Goal: Transaction & Acquisition: Purchase product/service

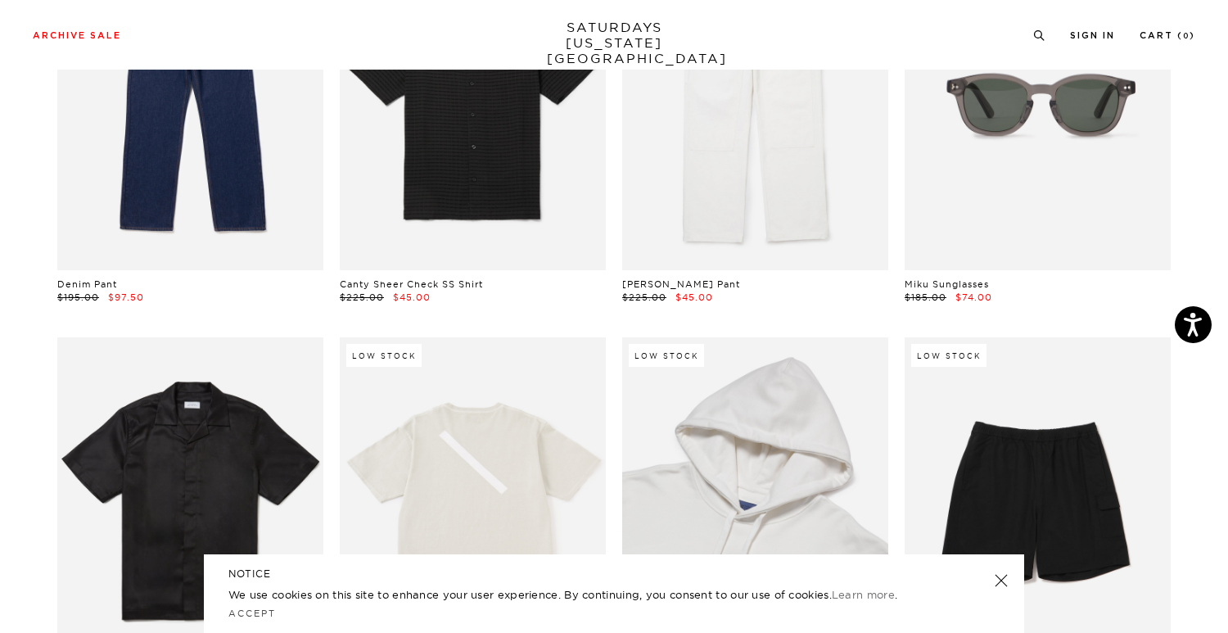
scroll to position [2092, 0]
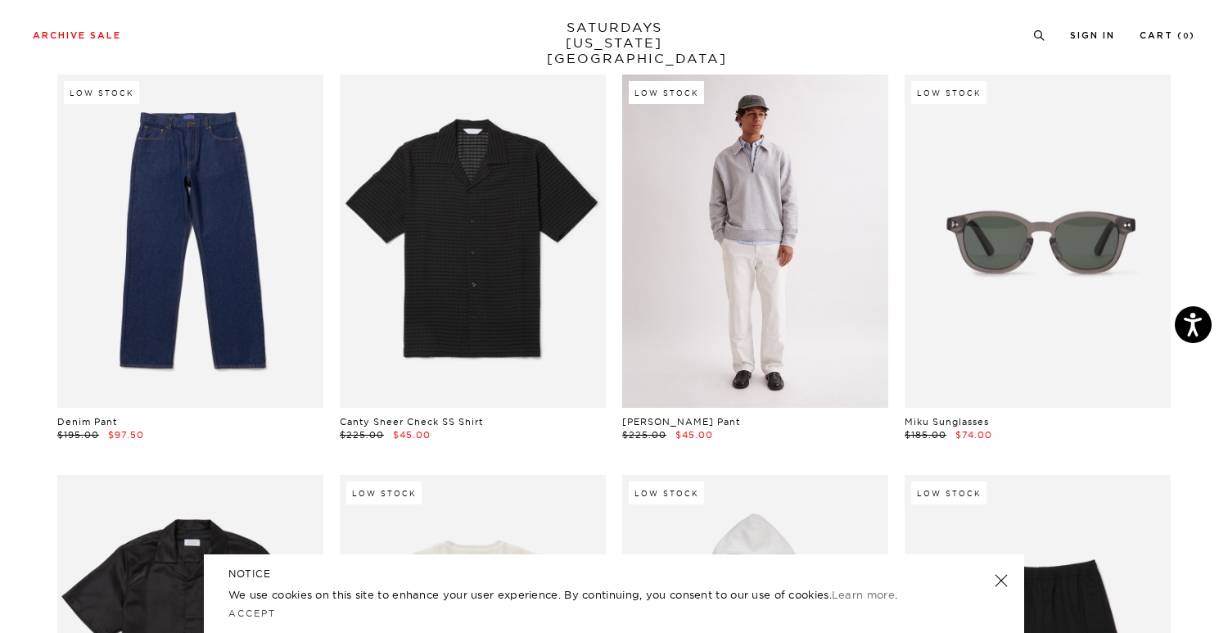
click at [746, 216] on link at bounding box center [755, 240] width 266 height 332
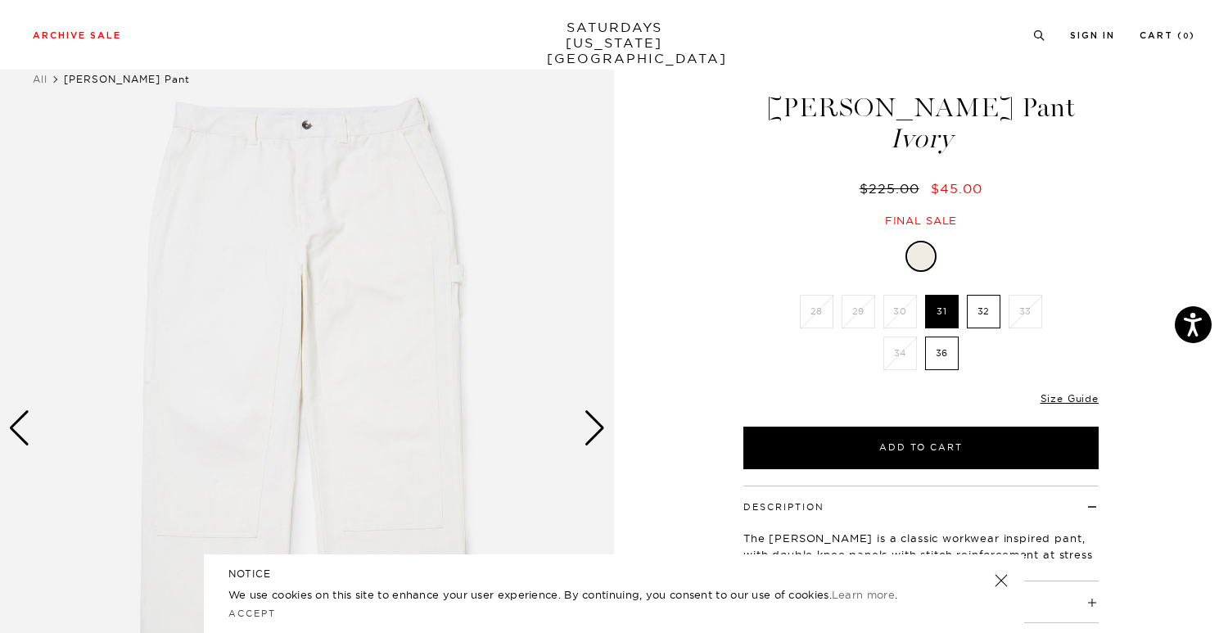
scroll to position [89, 0]
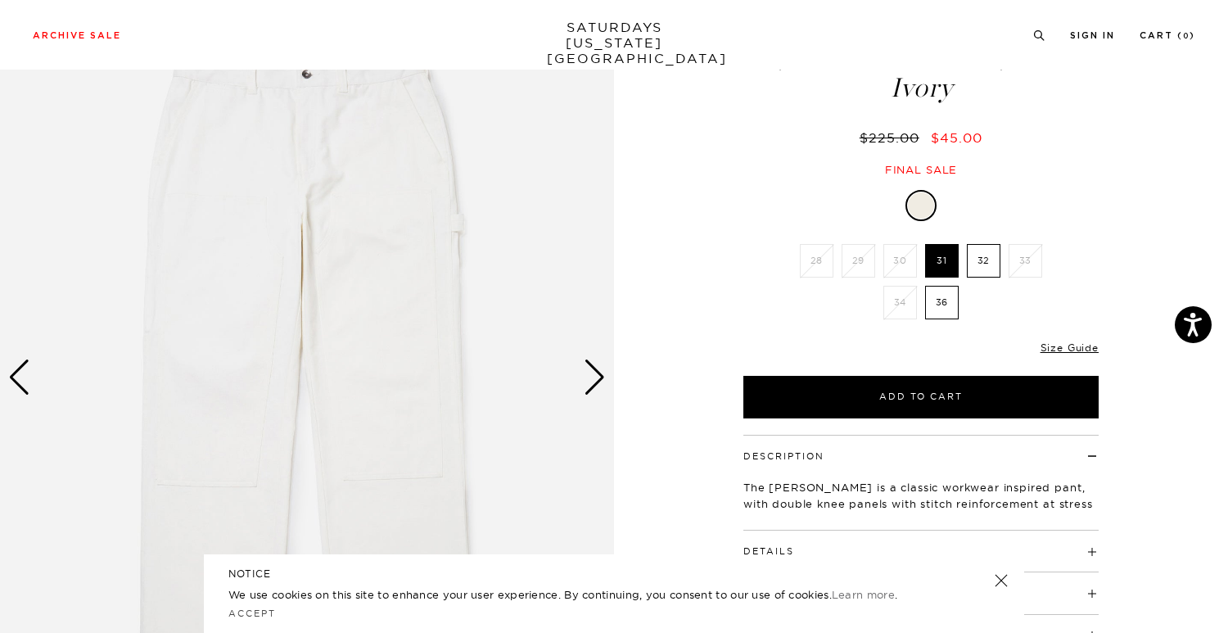
click at [584, 389] on div "Next slide" at bounding box center [595, 377] width 22 height 36
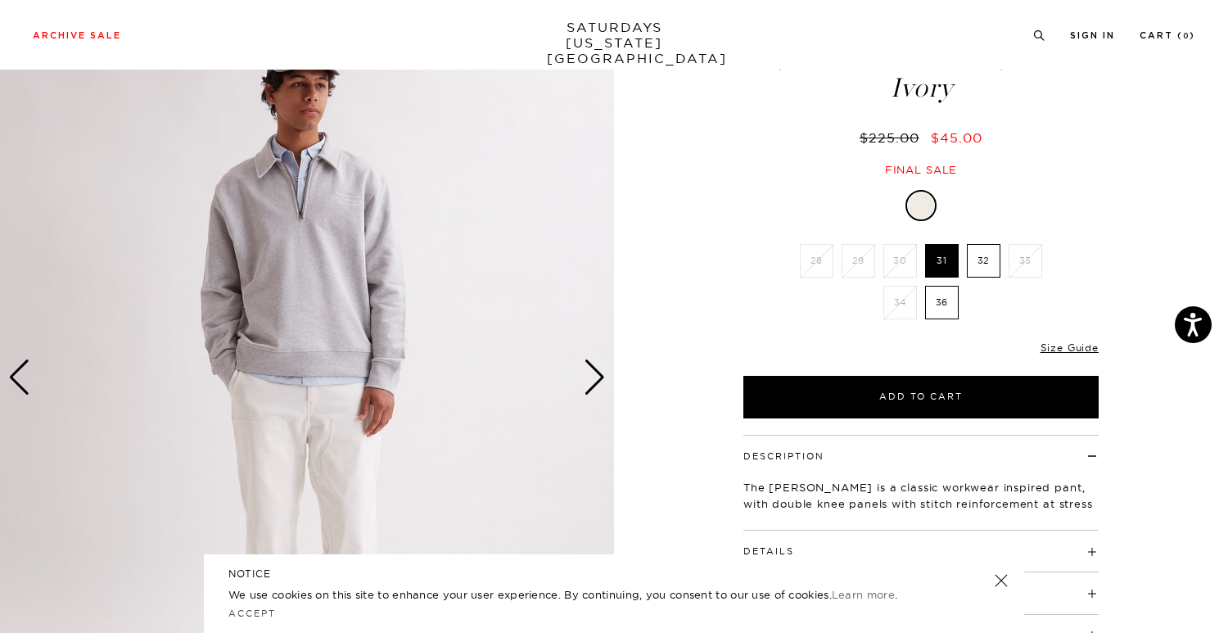
click at [587, 385] on div "Next slide" at bounding box center [595, 377] width 22 height 36
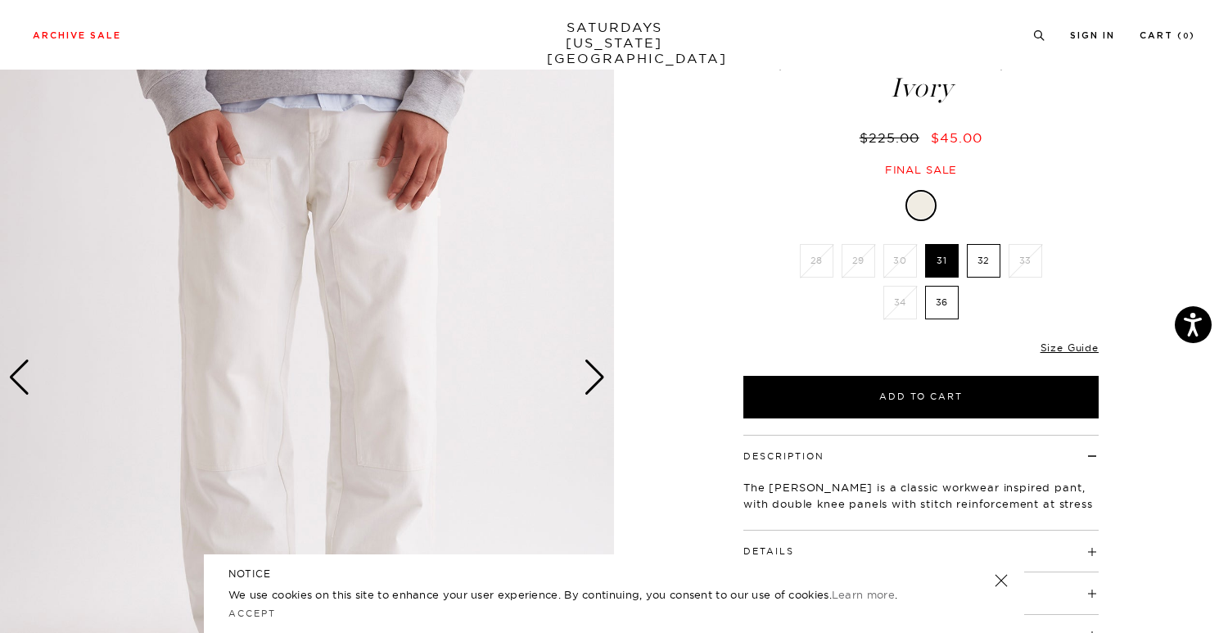
click at [587, 385] on div "Next slide" at bounding box center [595, 377] width 22 height 36
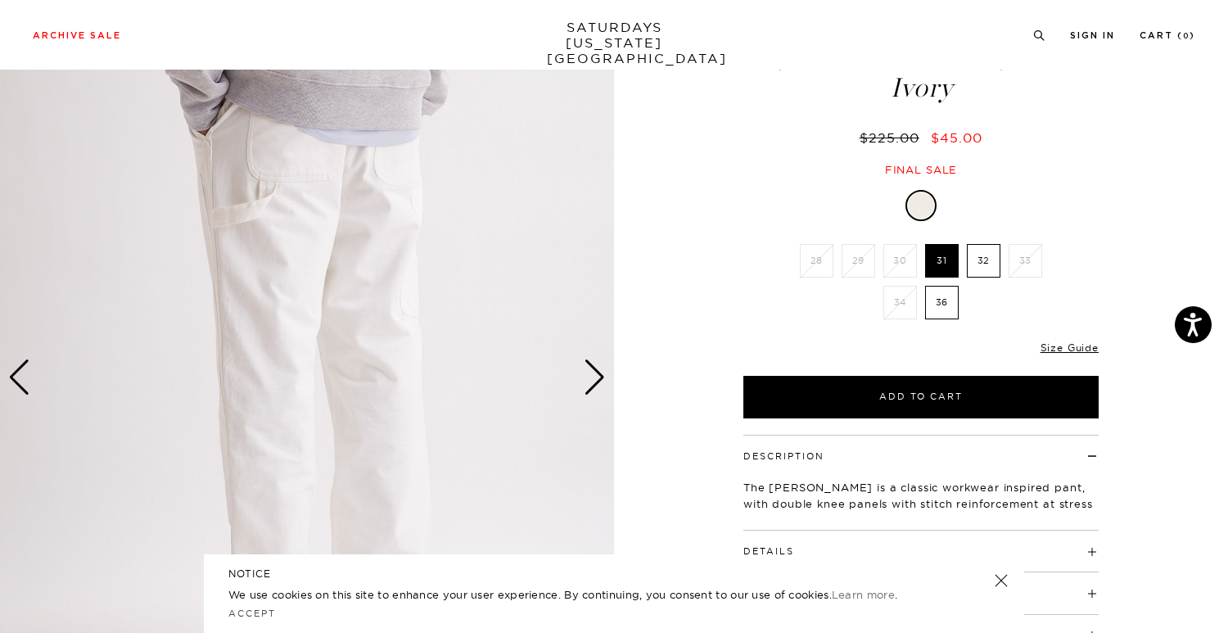
click at [591, 381] on div "Next slide" at bounding box center [595, 377] width 22 height 36
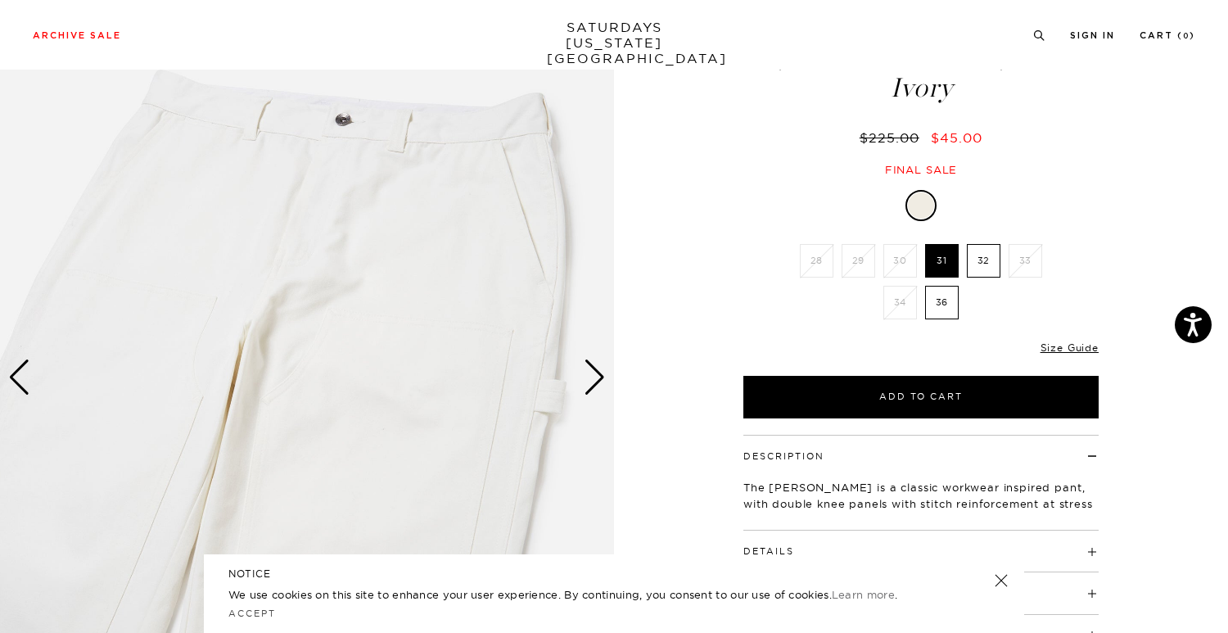
click at [591, 381] on div "Next slide" at bounding box center [595, 377] width 22 height 36
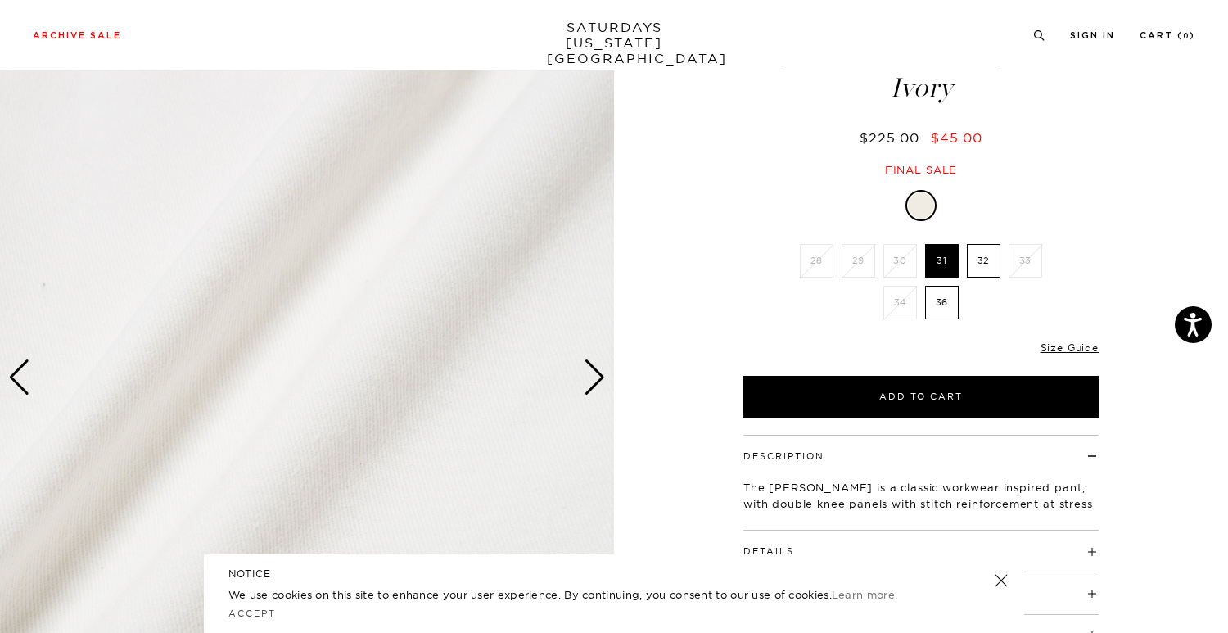
click at [591, 381] on div "Next slide" at bounding box center [595, 377] width 22 height 36
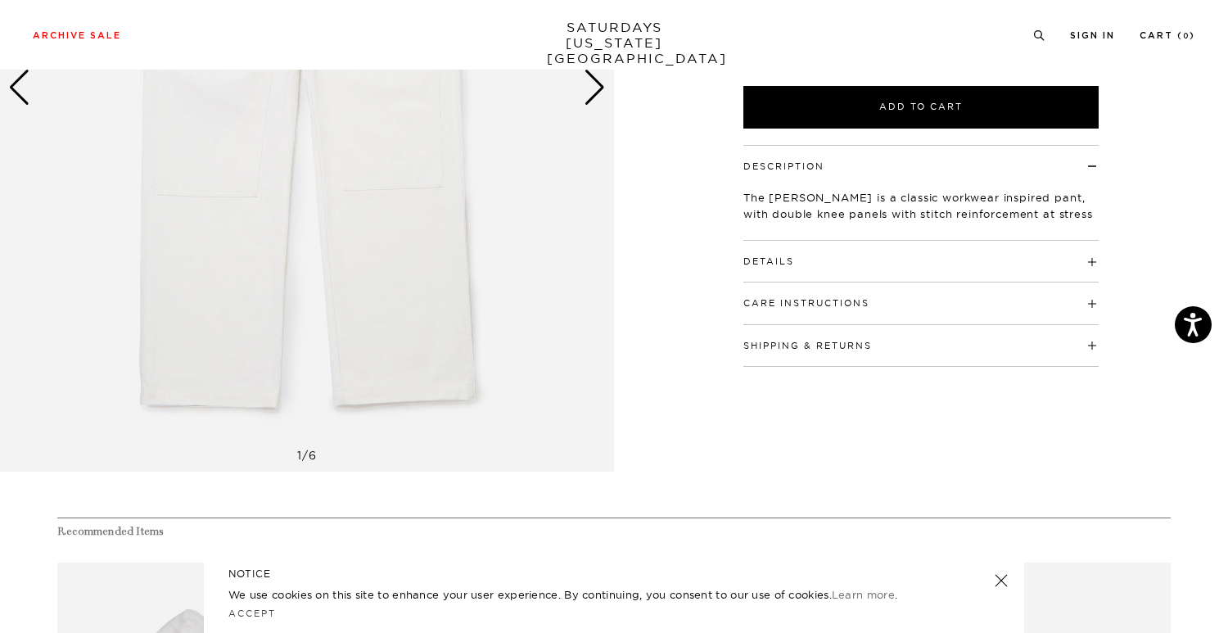
scroll to position [422, 0]
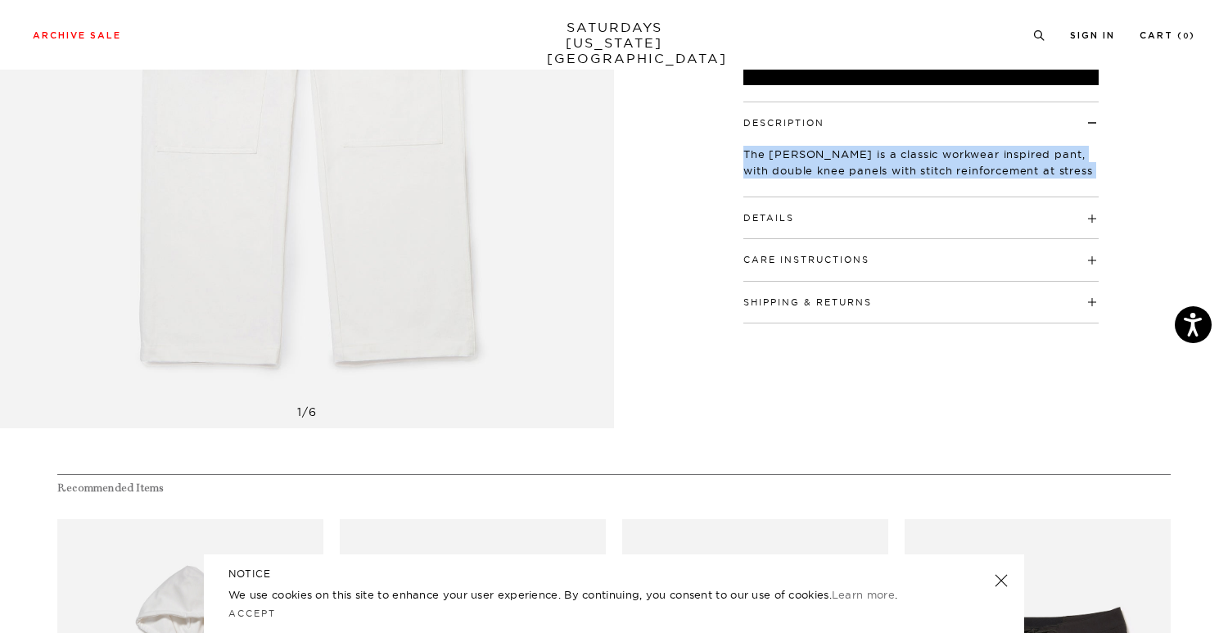
drag, startPoint x: 908, startPoint y: 132, endPoint x: 911, endPoint y: 179, distance: 47.6
click at [911, 179] on div "The [PERSON_NAME] is a classic workwear inspired pant, with double knee panels …" at bounding box center [920, 164] width 355 height 70
click at [672, 152] on div "1 / 6" at bounding box center [614, 44] width 1228 height 768
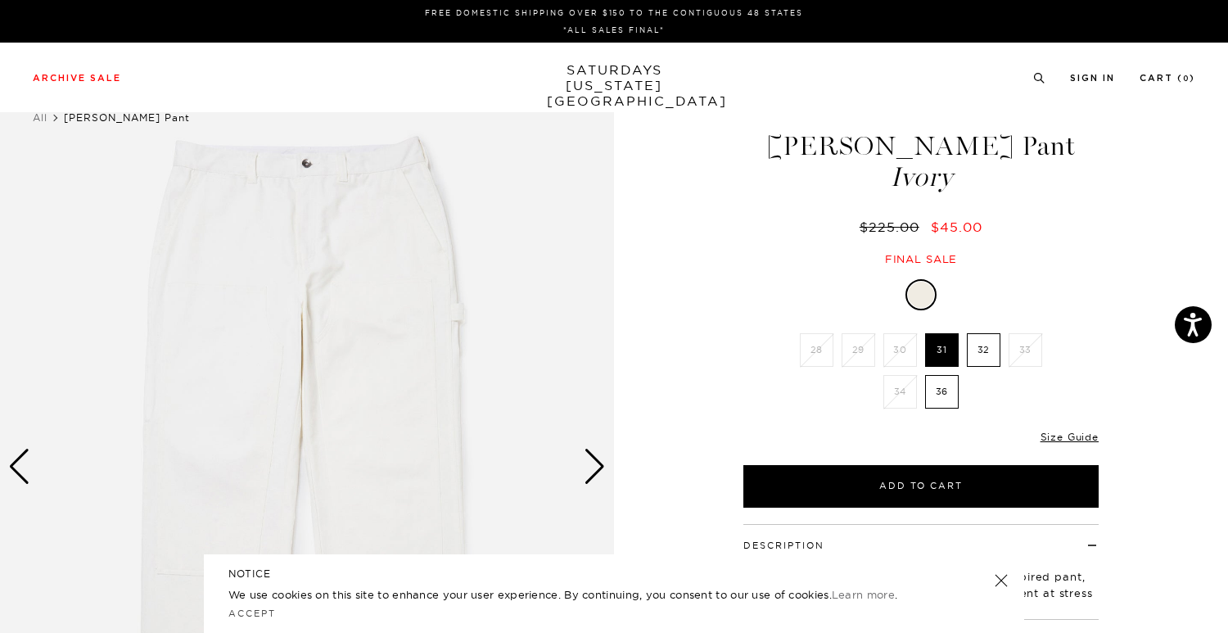
scroll to position [0, 0]
